Goal: Transaction & Acquisition: Purchase product/service

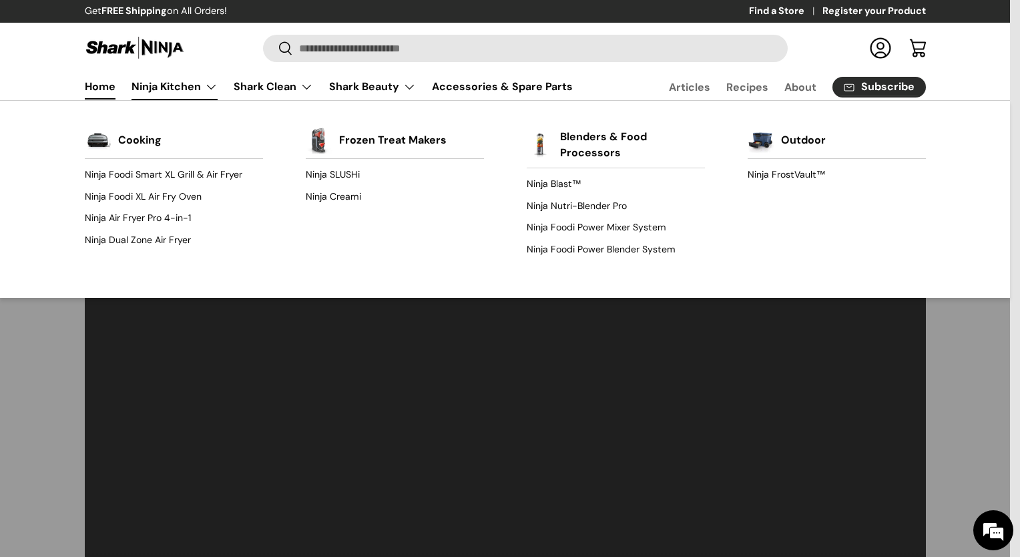
click at [212, 92] on link "Ninja Kitchen" at bounding box center [174, 86] width 86 height 27
click at [345, 178] on link "Ninja SLUSHi" at bounding box center [395, 174] width 178 height 21
